Goal: Register for event/course

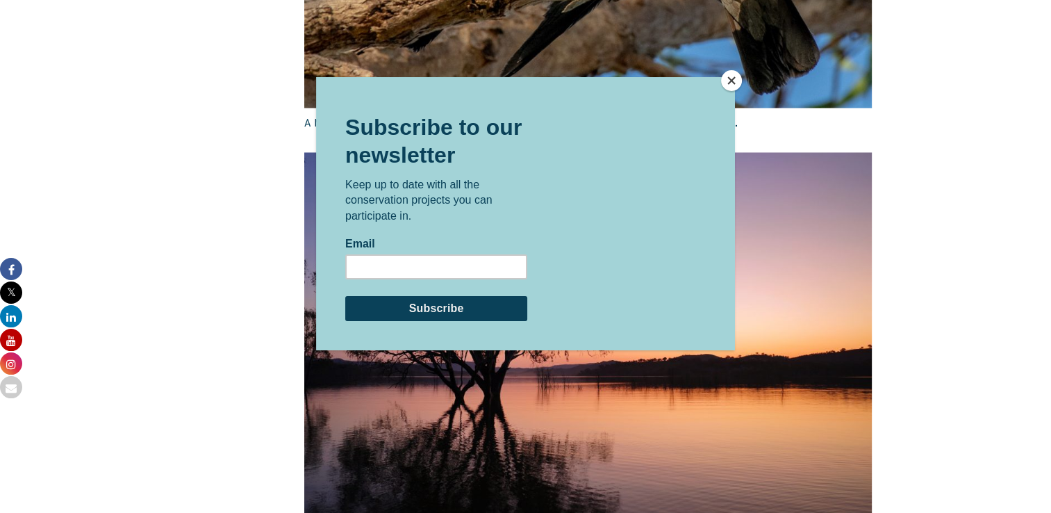
scroll to position [2399, 0]
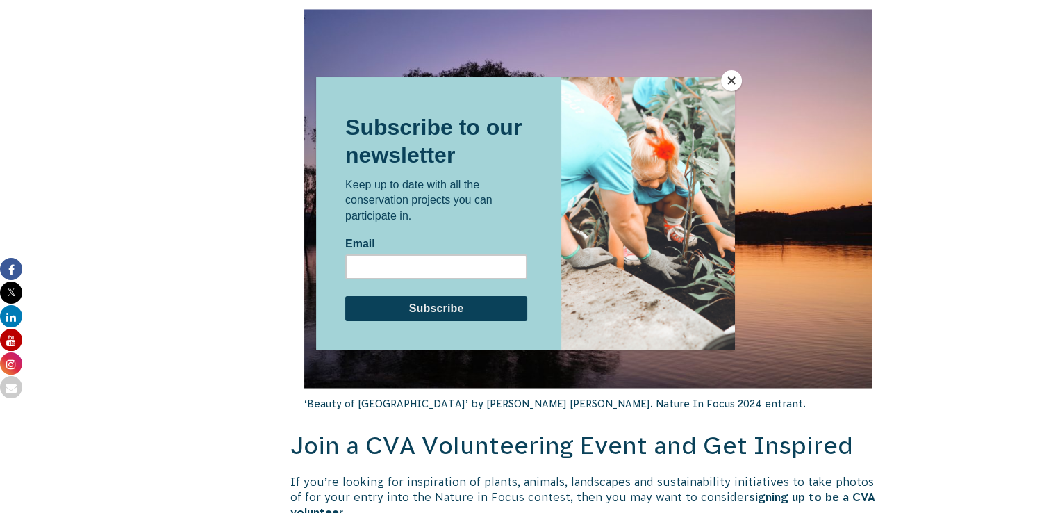
click at [729, 85] on button "Close" at bounding box center [731, 80] width 21 height 21
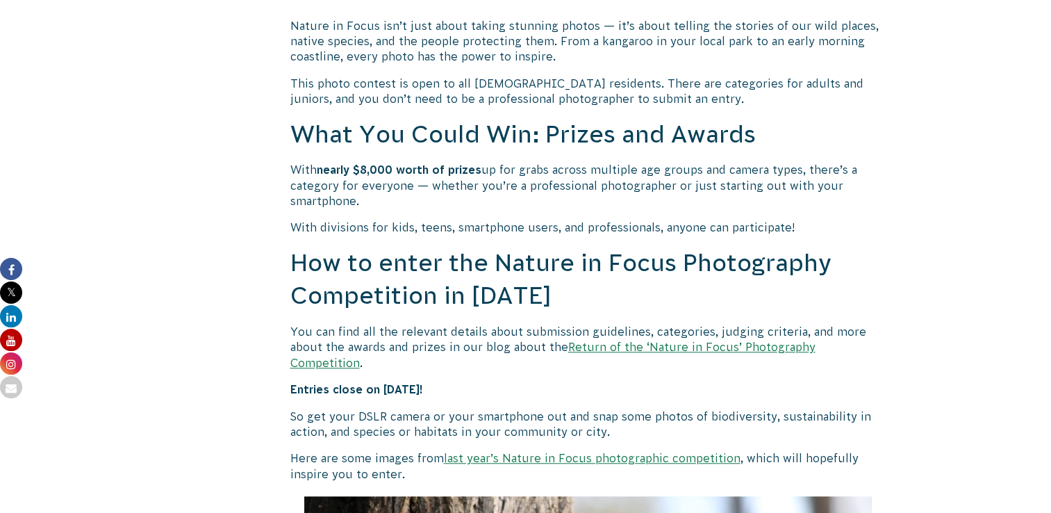
scroll to position [1026, 0]
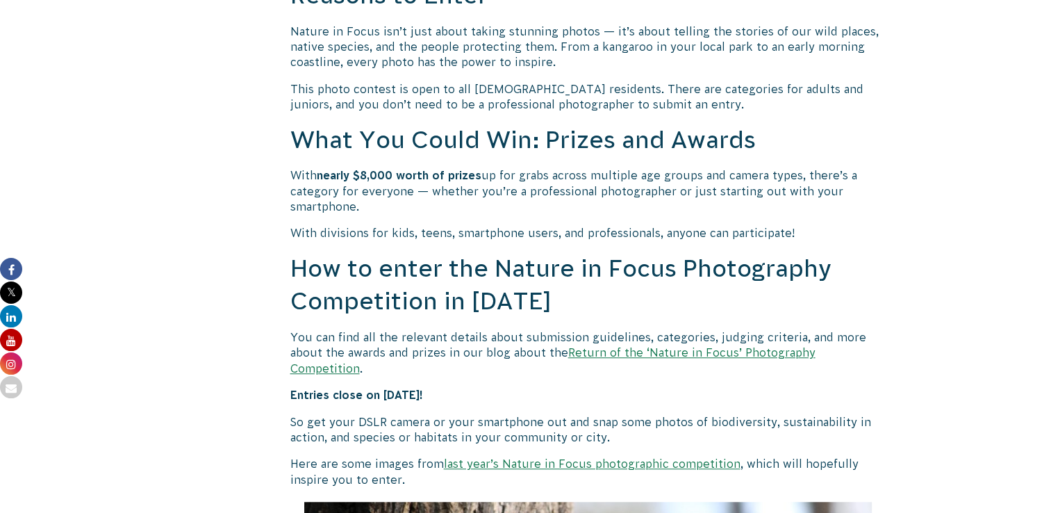
click at [635, 349] on link "Return of the ‘Nature in Focus’ Photography Competition" at bounding box center [552, 360] width 525 height 28
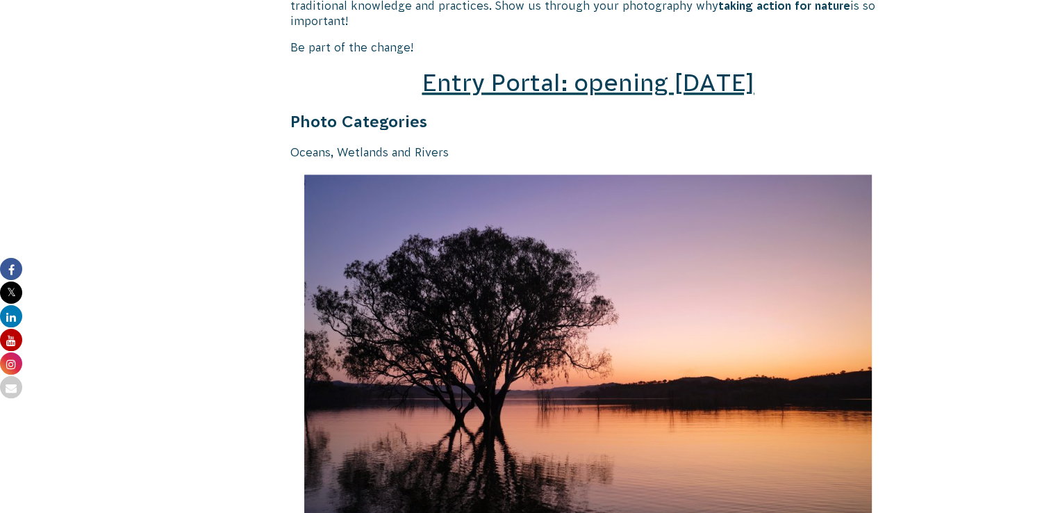
scroll to position [1898, 0]
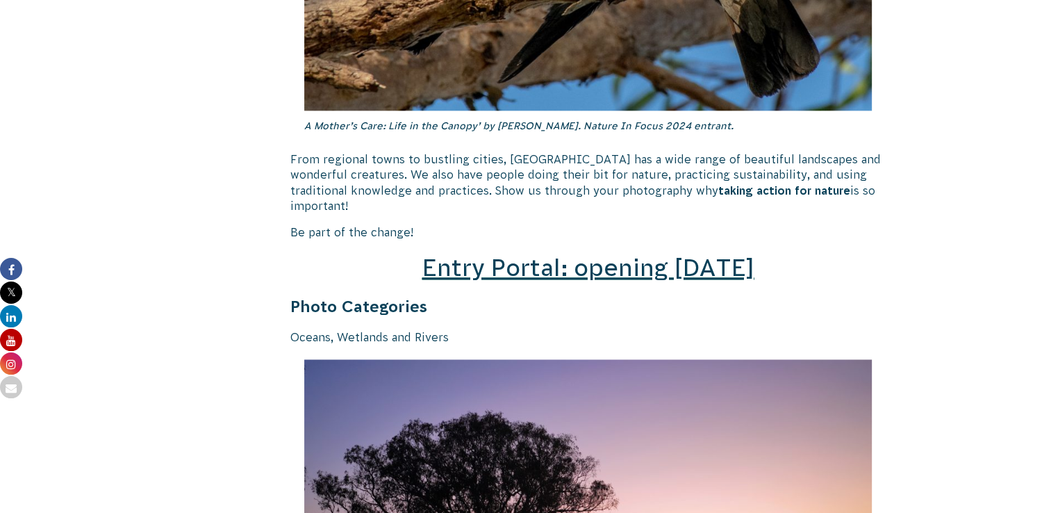
click at [652, 254] on span "Entry Portal: opening [DATE]" at bounding box center [588, 267] width 332 height 26
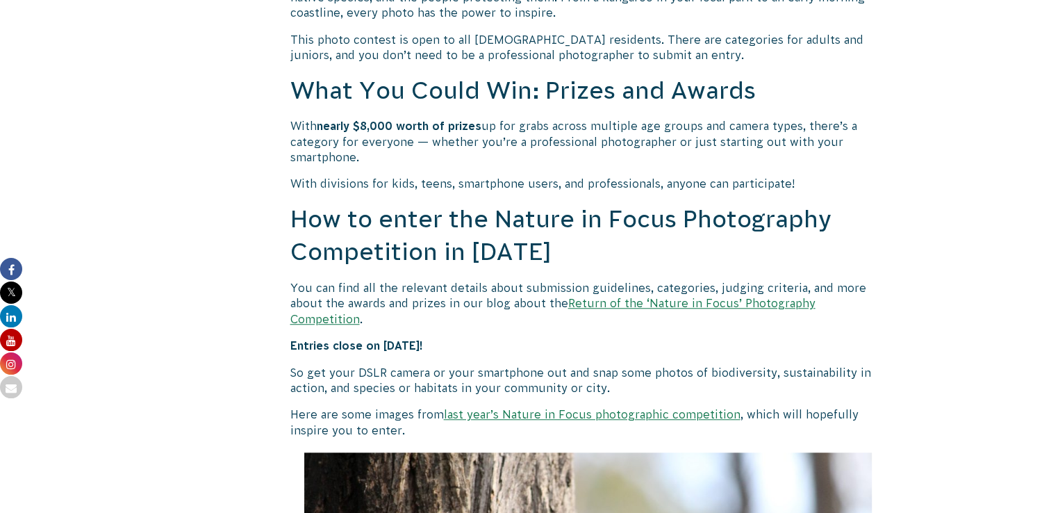
scroll to position [1082, 0]
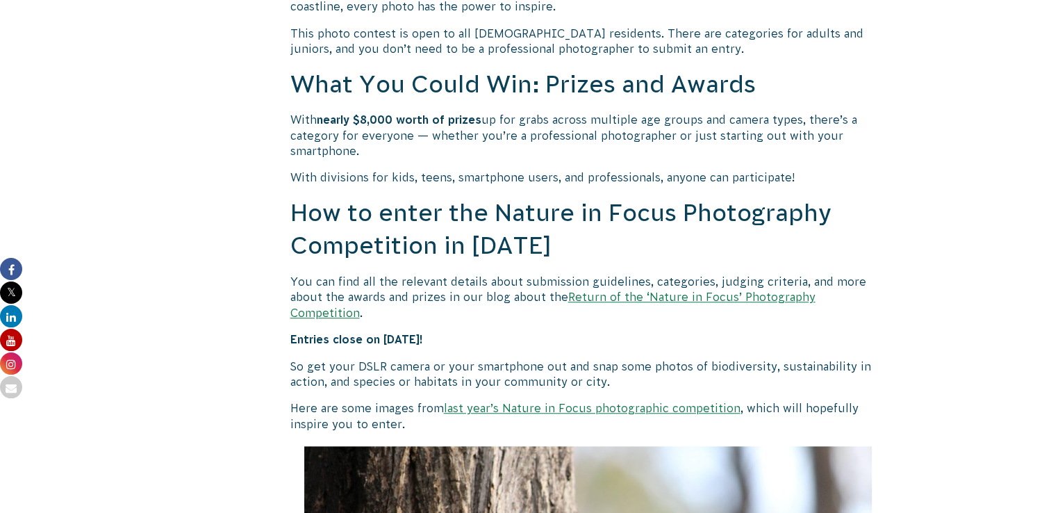
click at [599, 297] on link "Return of the ‘Nature in Focus’ Photography Competition" at bounding box center [552, 304] width 525 height 28
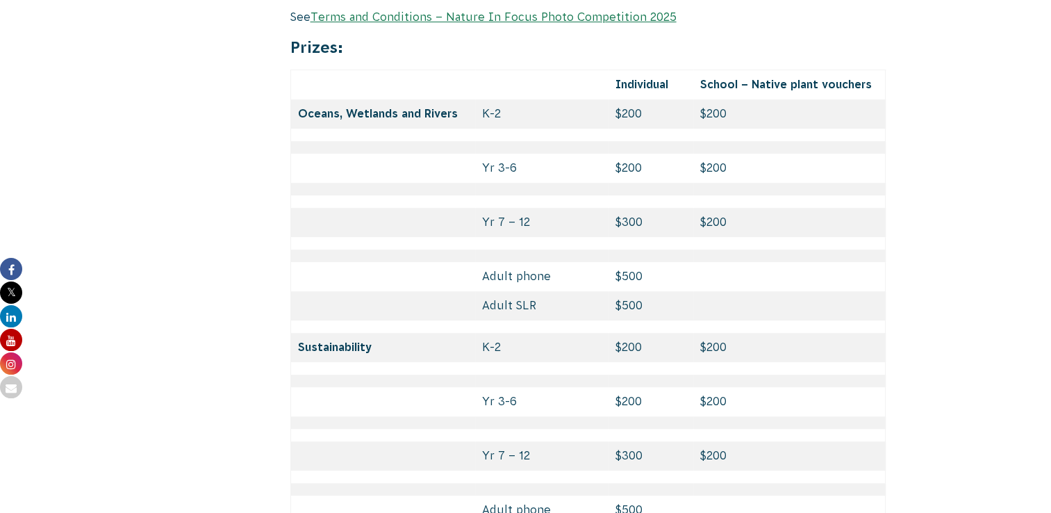
scroll to position [4334, 0]
